Goal: Information Seeking & Learning: Compare options

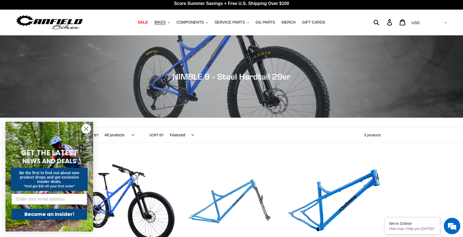
scroll to position [3, 0]
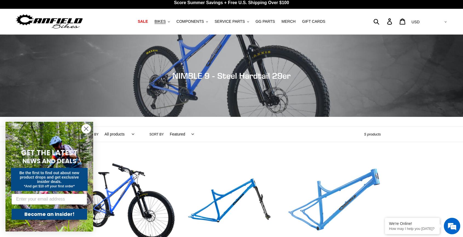
click at [362, 181] on link "NIMBLE 9 - Frameset" at bounding box center [334, 221] width 94 height 128
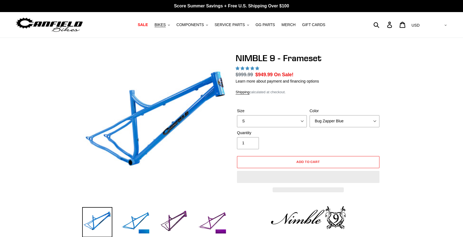
select select "highest-rating"
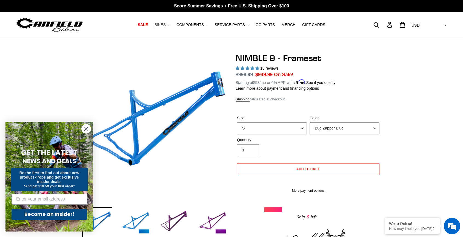
click at [170, 26] on icon ".cls-1{fill:#231f20}" at bounding box center [169, 25] width 2 height 2
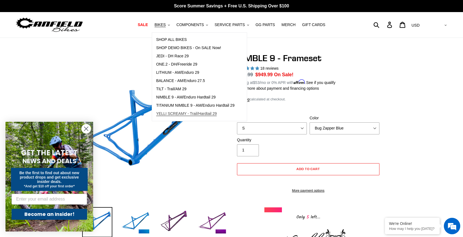
click at [168, 112] on span "YELLI SCREAMY - Trail/Hardtail 29" at bounding box center [186, 113] width 61 height 5
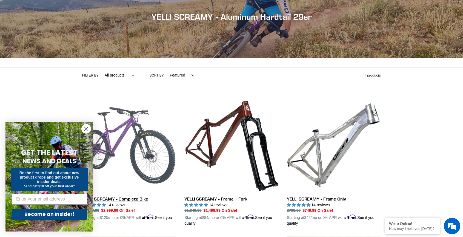
scroll to position [119, 0]
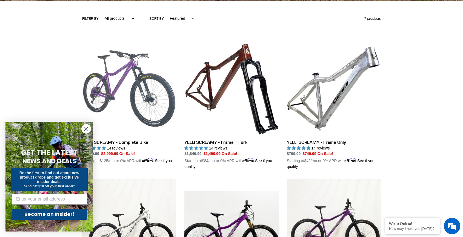
click at [122, 65] on link "YELLI SCREAMY - Complete Bike" at bounding box center [129, 105] width 94 height 128
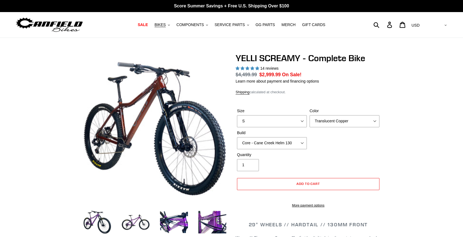
select select "highest-rating"
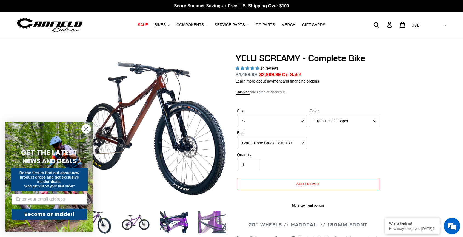
click at [212, 223] on img at bounding box center [212, 222] width 30 height 30
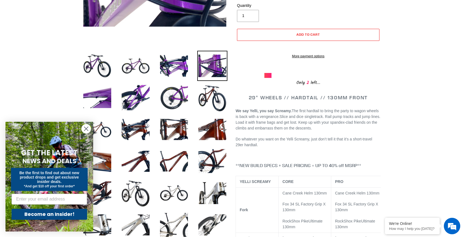
scroll to position [156, 0]
click at [145, 161] on img at bounding box center [136, 161] width 30 height 30
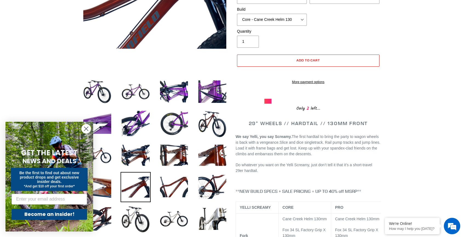
scroll to position [232, 0]
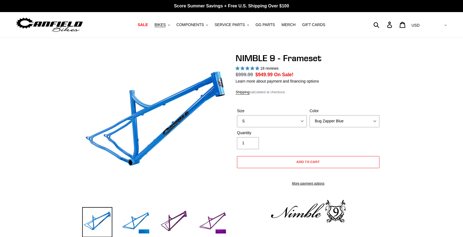
select select "highest-rating"
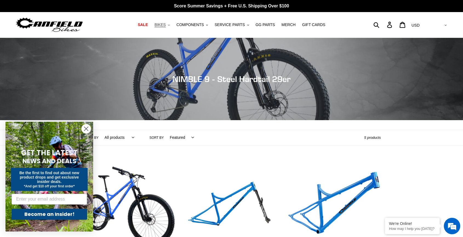
click at [169, 24] on button "BIKES .cls-1{fill:#231f20}" at bounding box center [162, 24] width 21 height 7
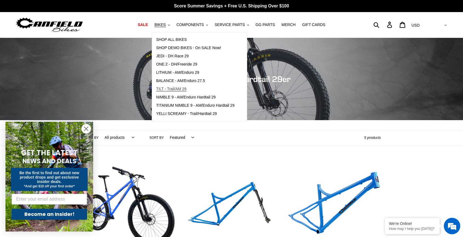
click at [169, 90] on span "TILT - Trail/AM 29" at bounding box center [171, 89] width 30 height 5
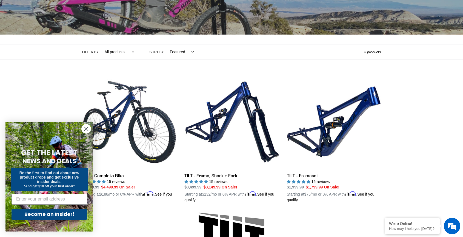
scroll to position [91, 0]
